Goal: Task Accomplishment & Management: Manage account settings

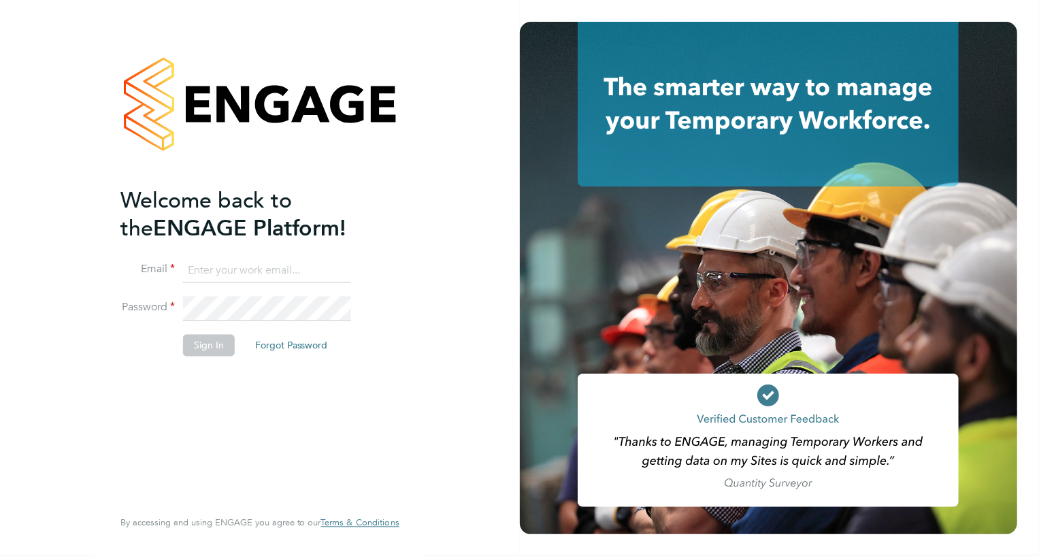
click at [251, 264] on input at bounding box center [267, 271] width 168 height 24
type input "elaine.butler@apleona.com"
click at [211, 344] on button "Sign In" at bounding box center [209, 345] width 52 height 22
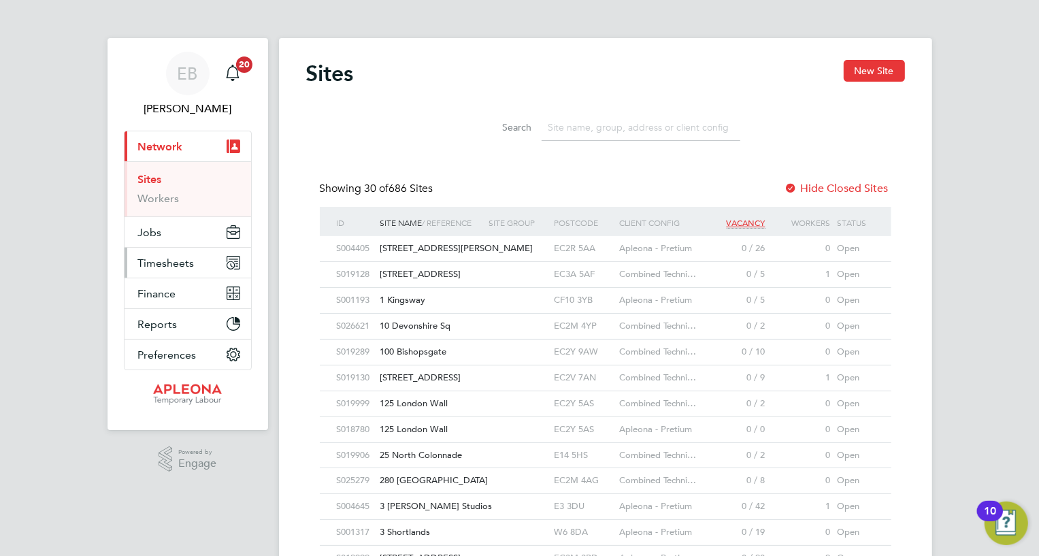
click at [178, 264] on span "Timesheets" at bounding box center [166, 263] width 56 height 13
click at [148, 263] on span "Timesheets" at bounding box center [166, 263] width 56 height 13
click at [169, 242] on link "Timesheets" at bounding box center [166, 240] width 56 height 13
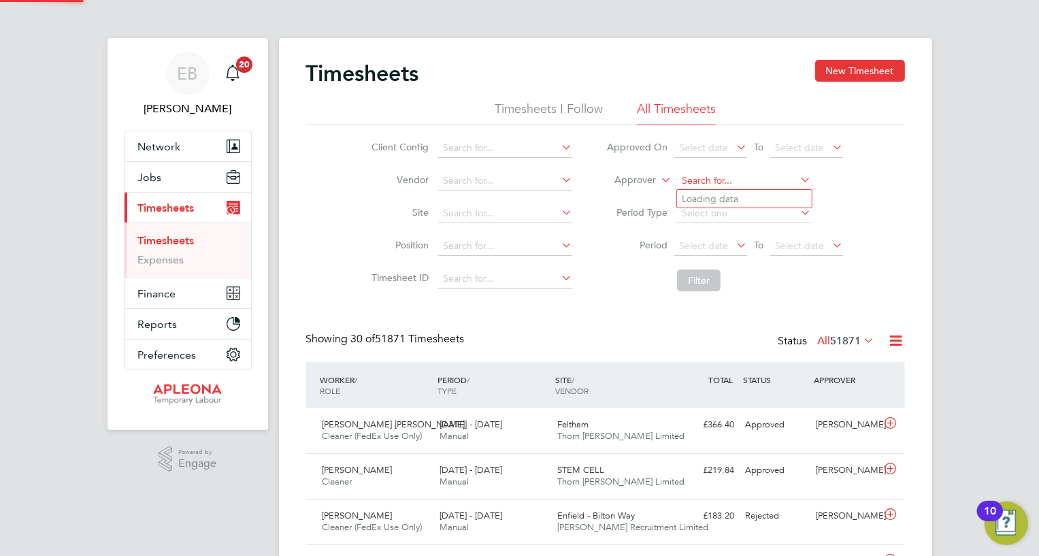
click at [722, 179] on input at bounding box center [744, 180] width 134 height 19
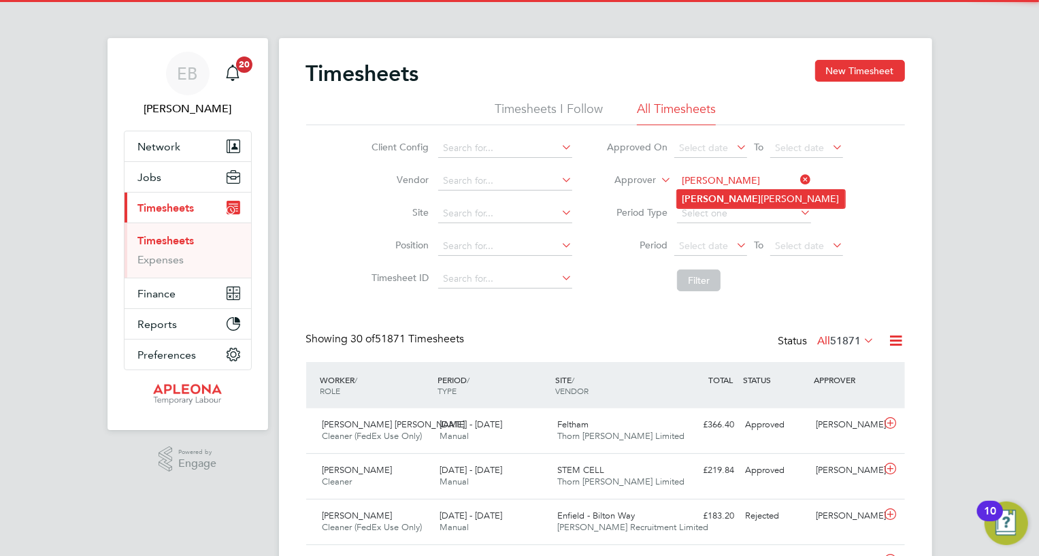
click at [718, 202] on li "Elaine Butler" at bounding box center [761, 199] width 168 height 18
type input "[PERSON_NAME]"
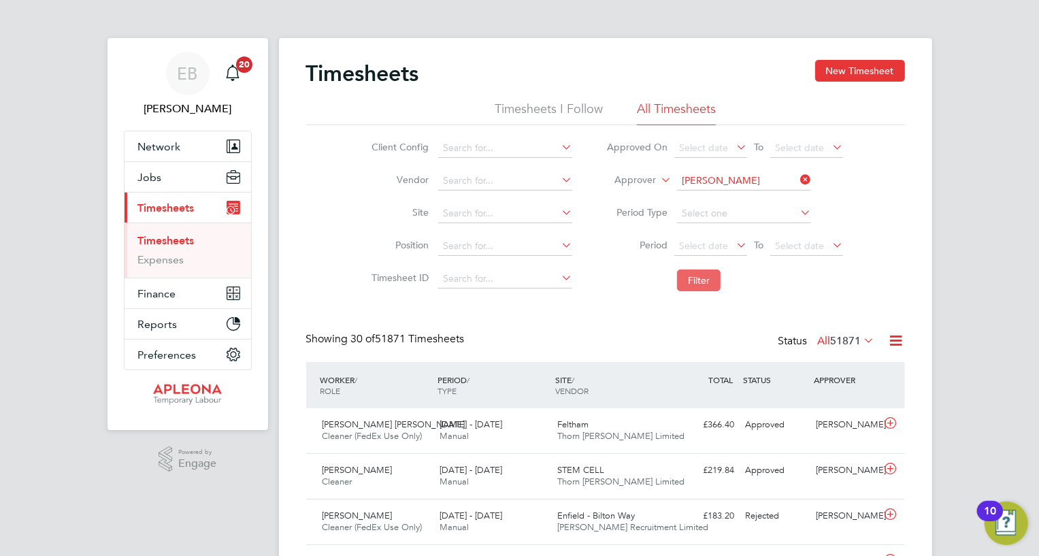
click at [703, 279] on button "Filter" at bounding box center [699, 280] width 44 height 22
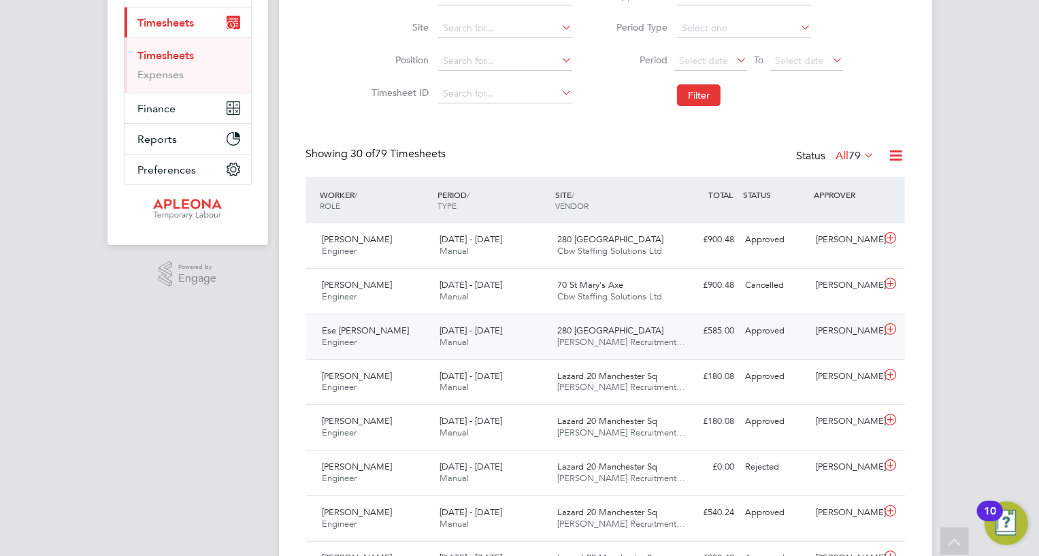
click at [355, 333] on span "Ese [PERSON_NAME]" at bounding box center [366, 331] width 87 height 12
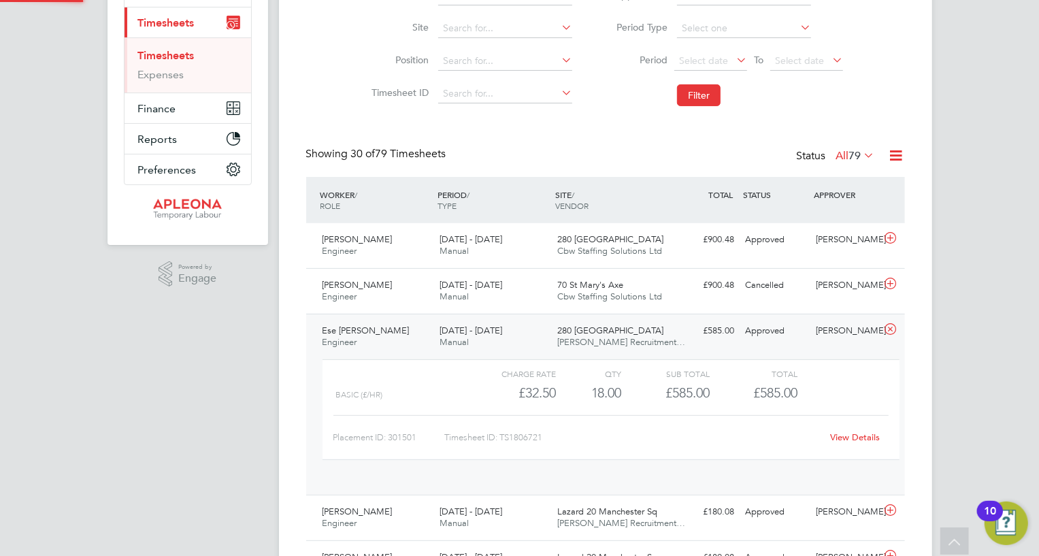
scroll to position [23, 133]
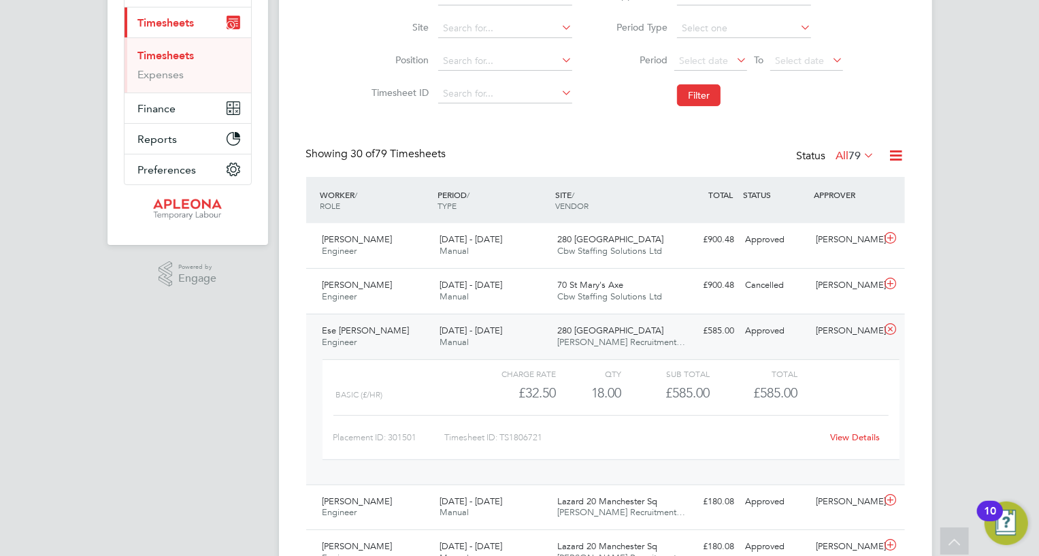
click at [855, 438] on link "View Details" at bounding box center [855, 437] width 50 height 12
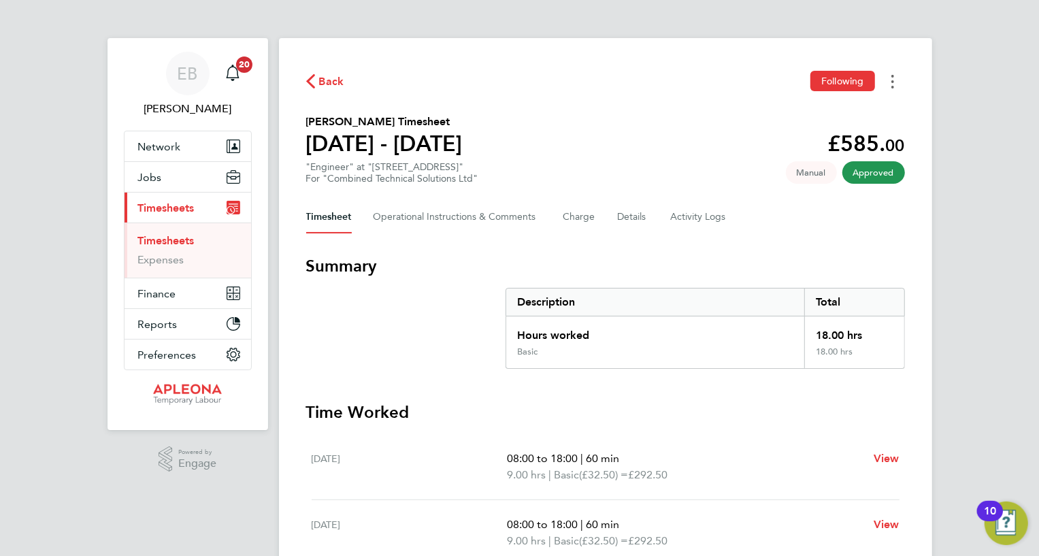
click at [893, 76] on circle "Timesheets Menu" at bounding box center [893, 76] width 3 height 3
click at [849, 223] on div "Timesheet Operational Instructions & Comments Charge Details Activity Logs" at bounding box center [605, 217] width 599 height 33
click at [640, 218] on button "Details" at bounding box center [633, 217] width 31 height 33
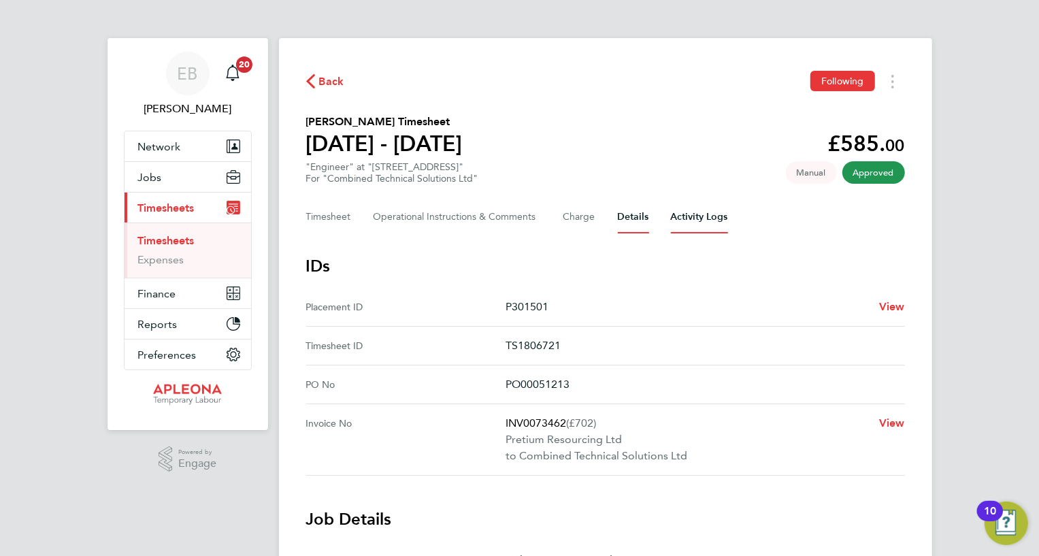
drag, startPoint x: 704, startPoint y: 218, endPoint x: 723, endPoint y: 245, distance: 32.7
click at [705, 218] on Logs-tab "Activity Logs" at bounding box center [699, 217] width 57 height 33
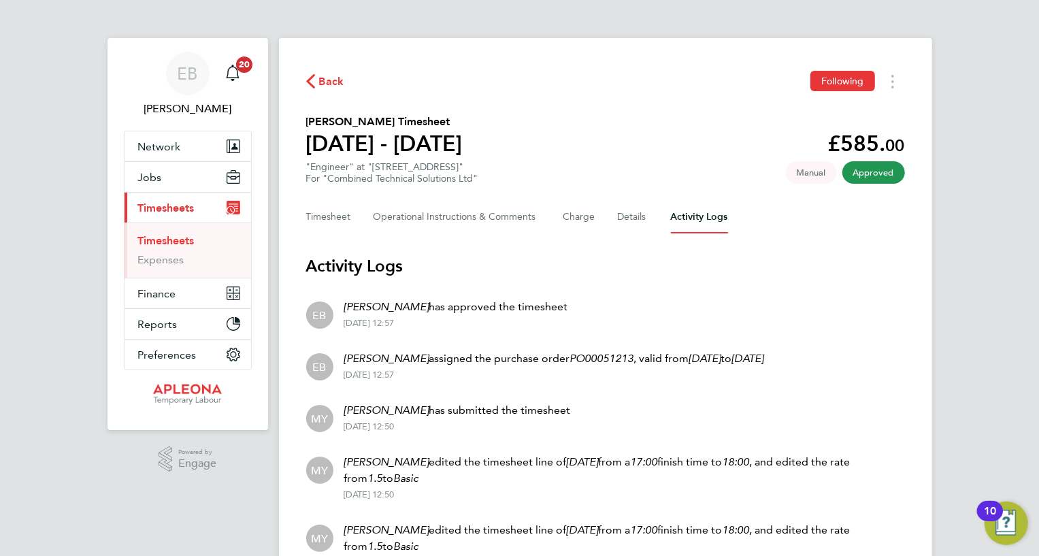
click at [327, 76] on span "Back" at bounding box center [331, 81] width 25 height 16
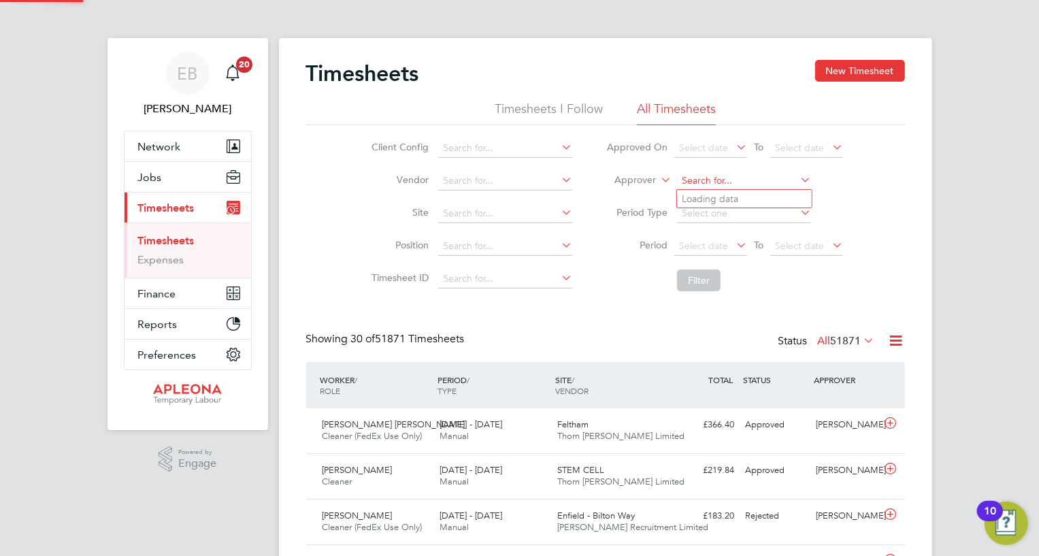
click at [710, 181] on input at bounding box center [744, 180] width 134 height 19
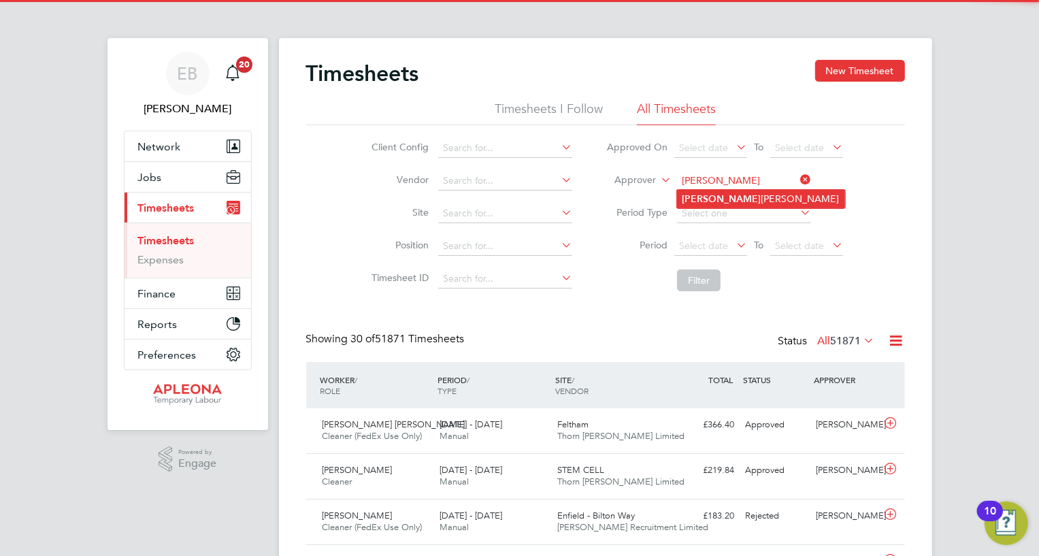
click at [696, 193] on b "[PERSON_NAME]" at bounding box center [722, 199] width 79 height 12
type input "[PERSON_NAME]"
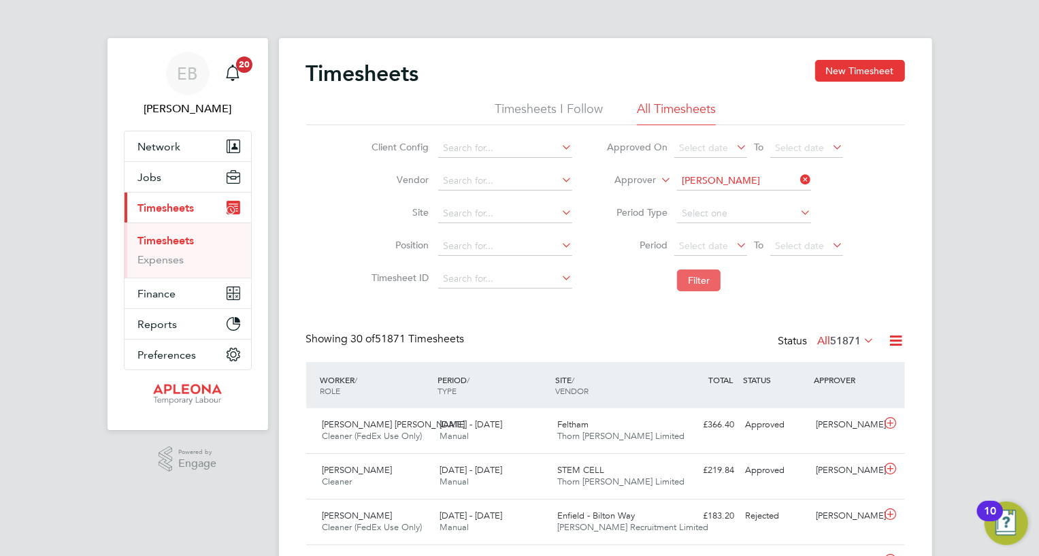
click at [714, 278] on button "Filter" at bounding box center [699, 280] width 44 height 22
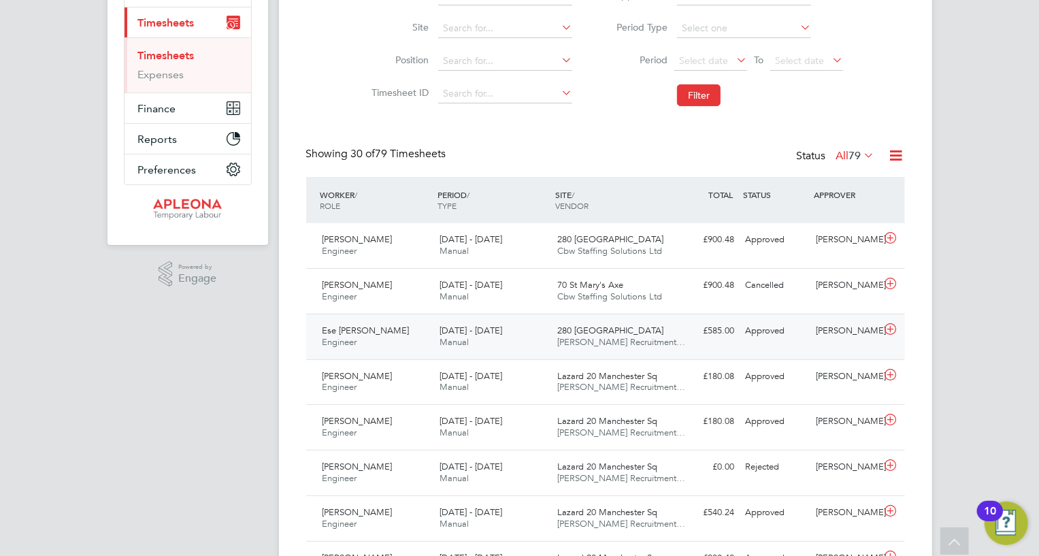
click at [892, 327] on icon at bounding box center [890, 329] width 17 height 11
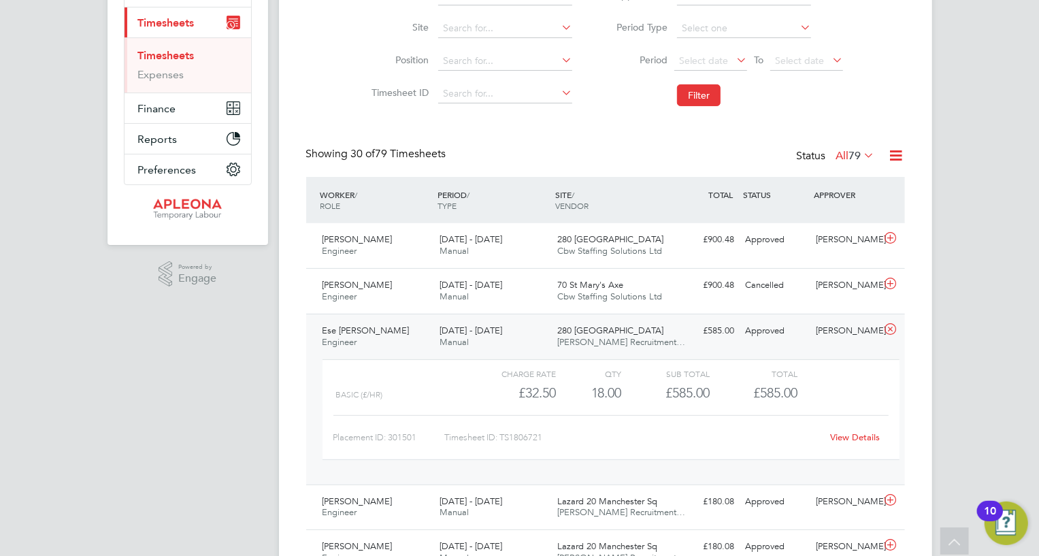
click at [521, 434] on div "Timesheet ID: TS1806721" at bounding box center [633, 438] width 378 height 22
drag, startPoint x: 521, startPoint y: 434, endPoint x: 542, endPoint y: 442, distance: 22.9
click at [524, 434] on div "Timesheet ID: TS1806721" at bounding box center [633, 438] width 378 height 22
copy div "LO5240984 Ipsu Dolorsi Ametc Adipisci Elitsedd 86 - 97 Eiu 3549 91 - 36 Tem 217…"
